Goal: Information Seeking & Learning: Learn about a topic

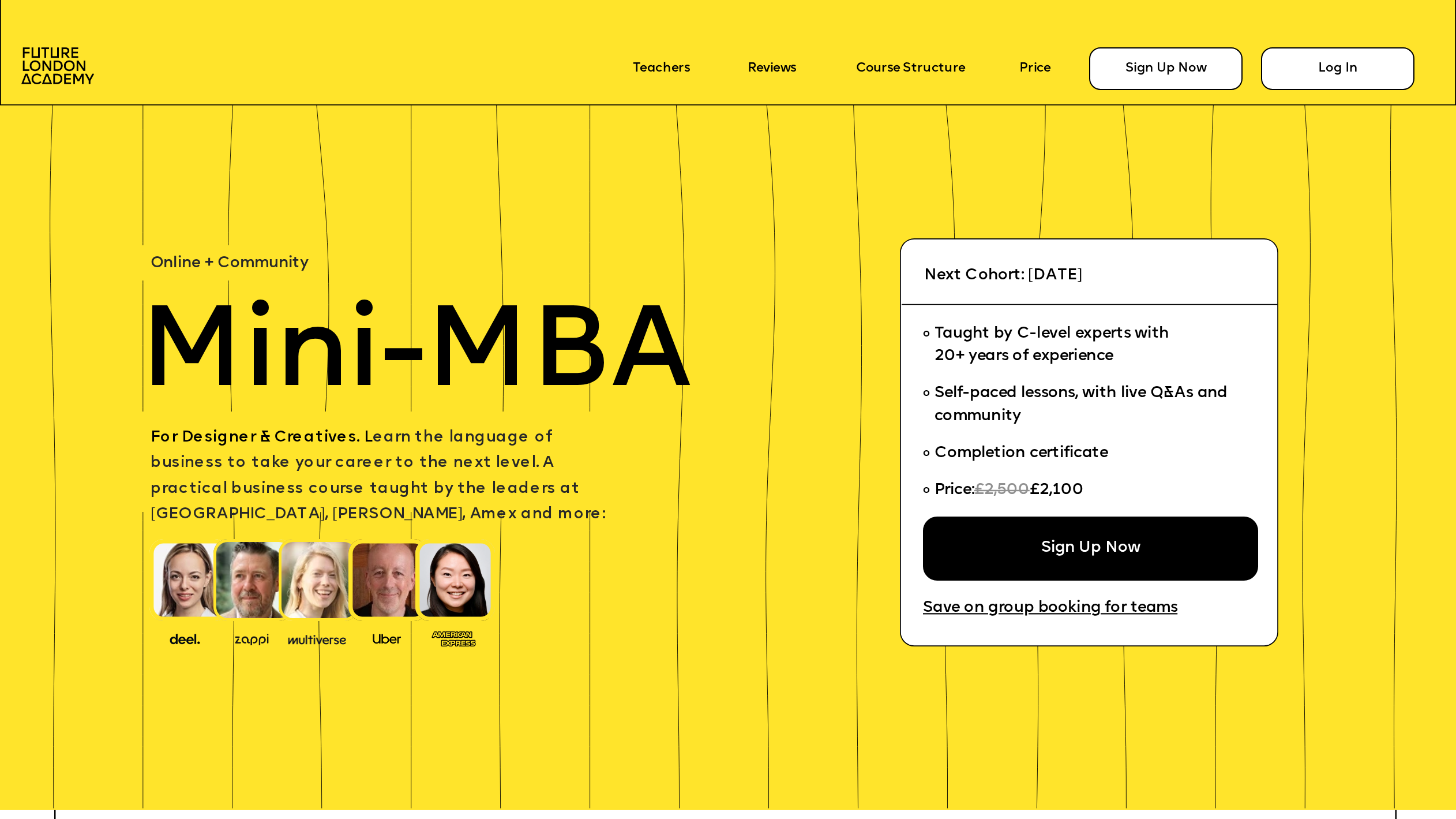
scroll to position [2712, 0]
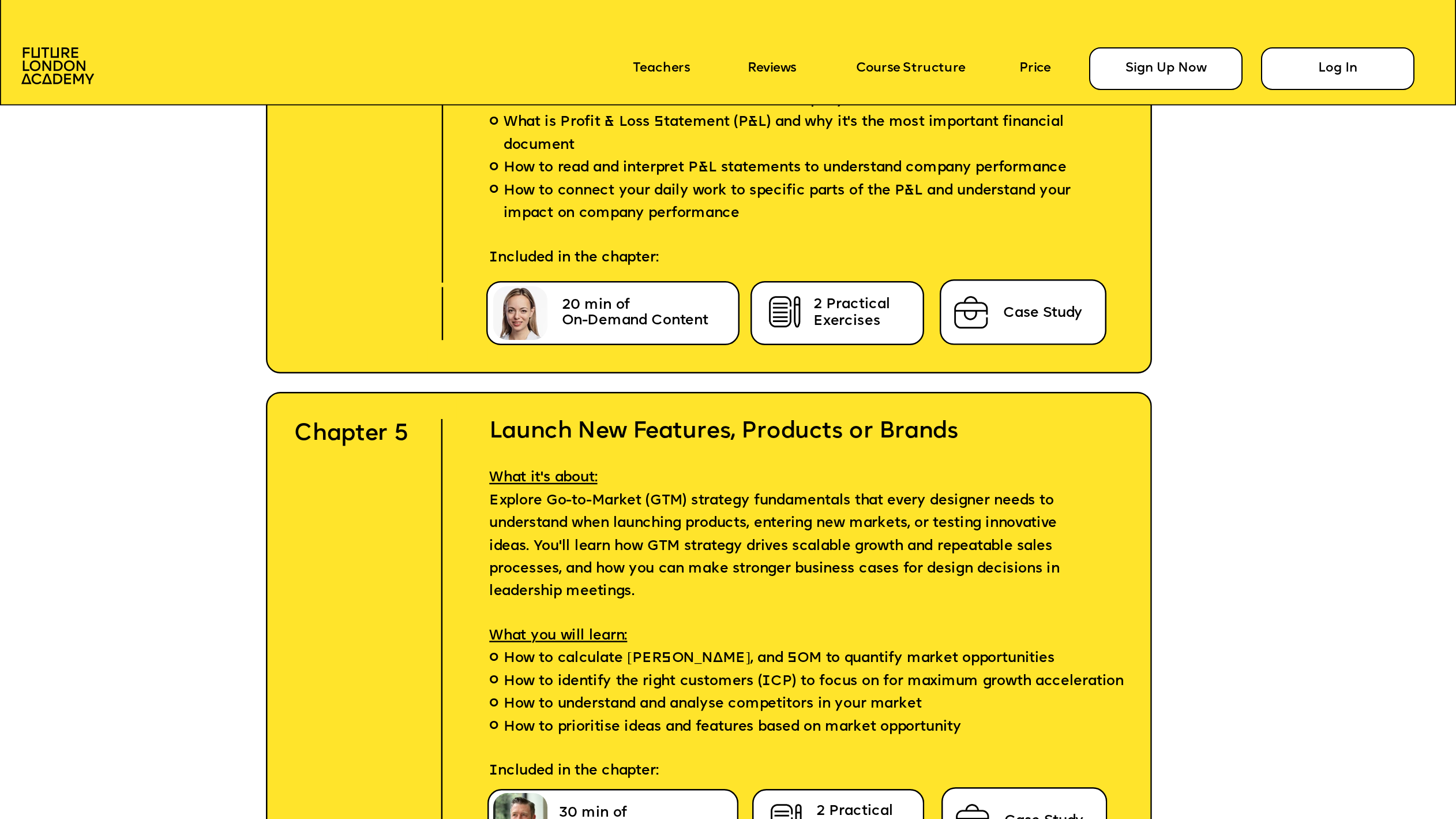
scroll to position [6174, 0]
